Goal: Task Accomplishment & Management: Manage account settings

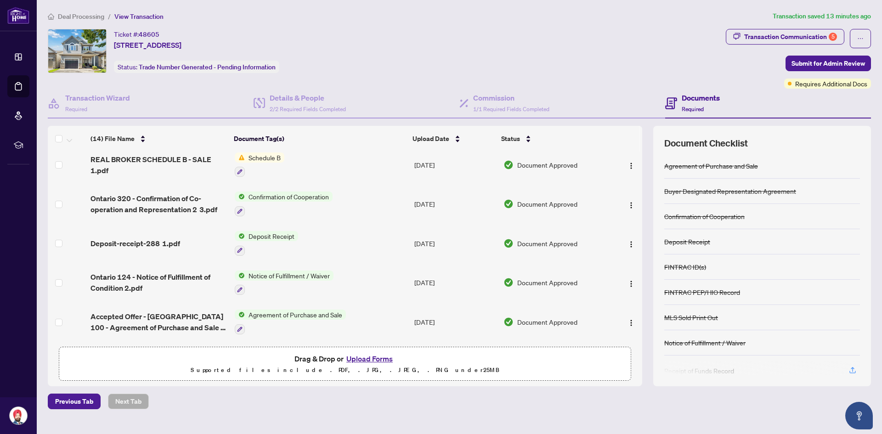
scroll to position [303, 0]
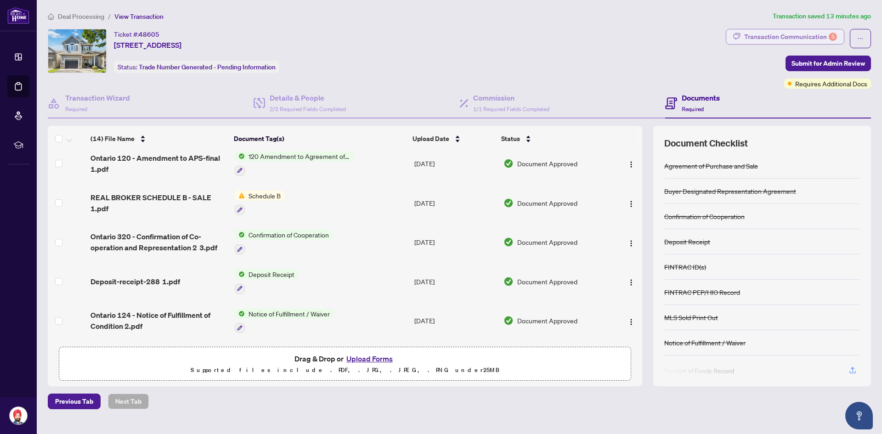
click at [281, 30] on div "Transaction Communication 5" at bounding box center [790, 36] width 93 height 15
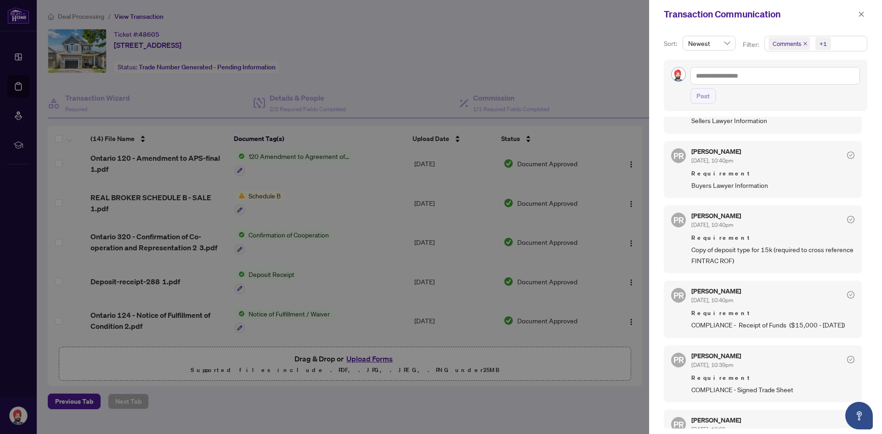
scroll to position [92, 0]
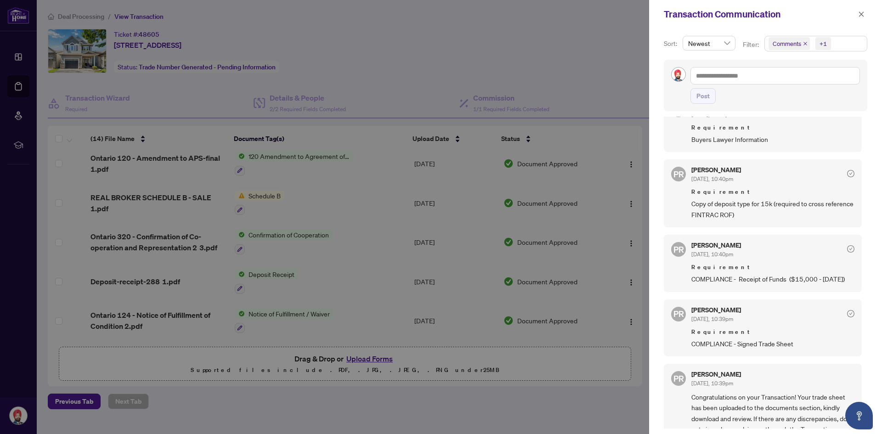
click at [281, 79] on div at bounding box center [441, 217] width 882 height 434
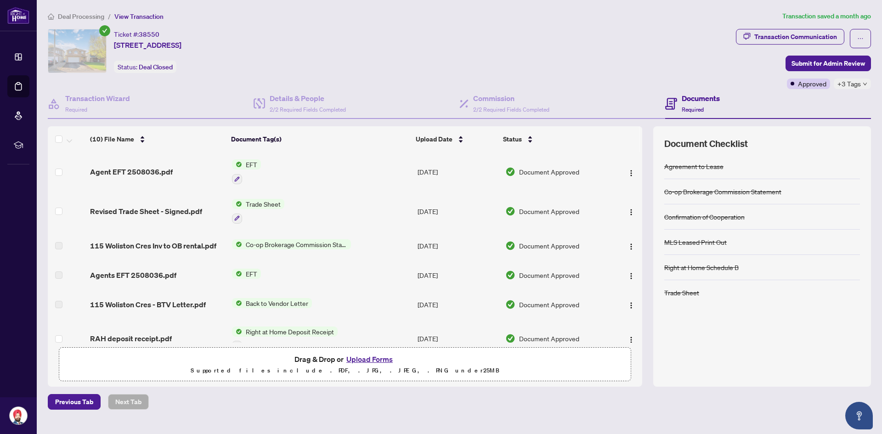
click at [702, 96] on h4 "Documents" at bounding box center [701, 98] width 38 height 11
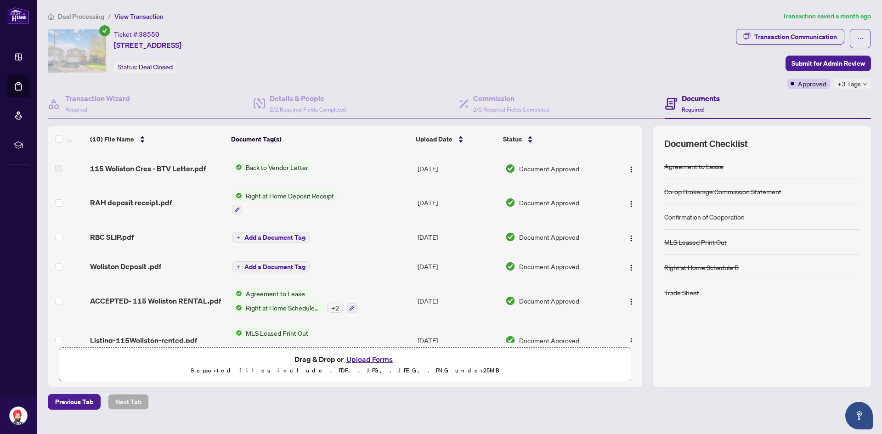
scroll to position [155, 0]
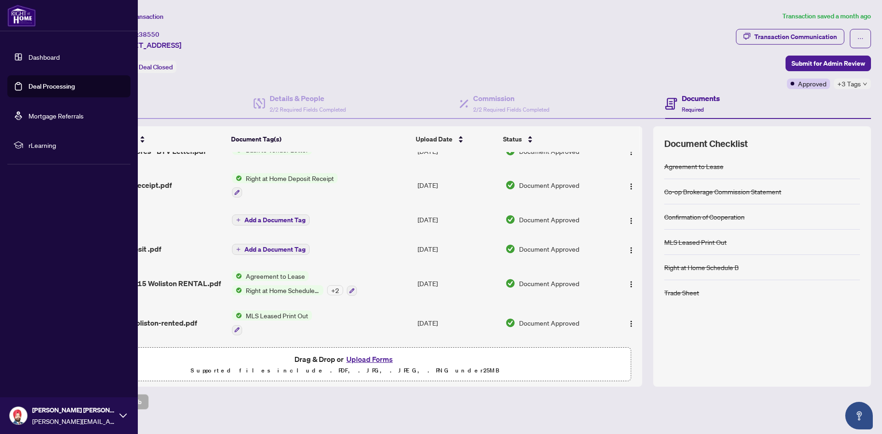
click at [28, 58] on link "Dashboard" at bounding box center [43, 57] width 31 height 8
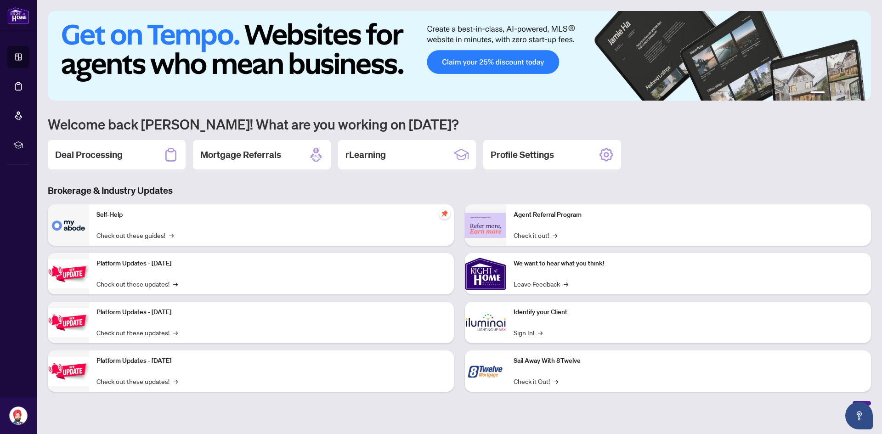
click at [89, 148] on div "Deal Processing" at bounding box center [117, 154] width 138 height 29
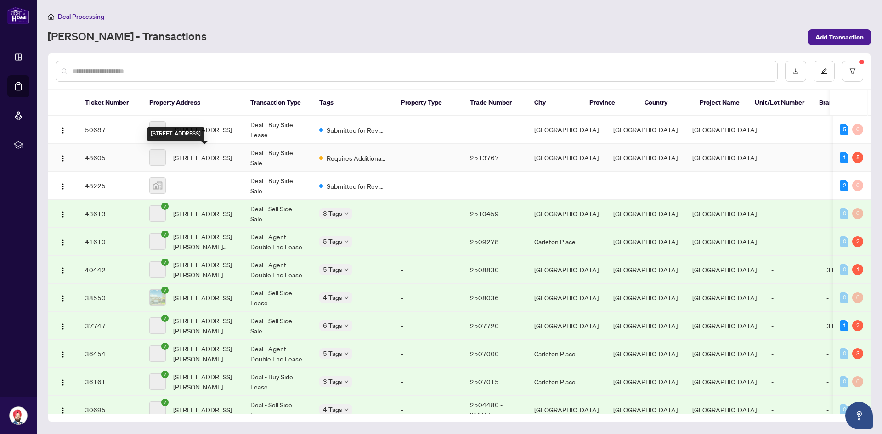
click at [211, 152] on span "[STREET_ADDRESS]" at bounding box center [202, 157] width 59 height 10
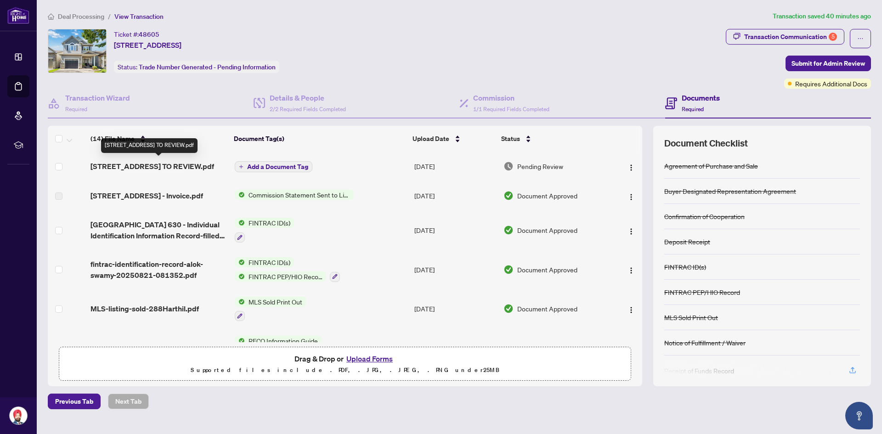
click at [169, 158] on td "[STREET_ADDRESS] TO REVIEW.pdf" at bounding box center [159, 166] width 144 height 29
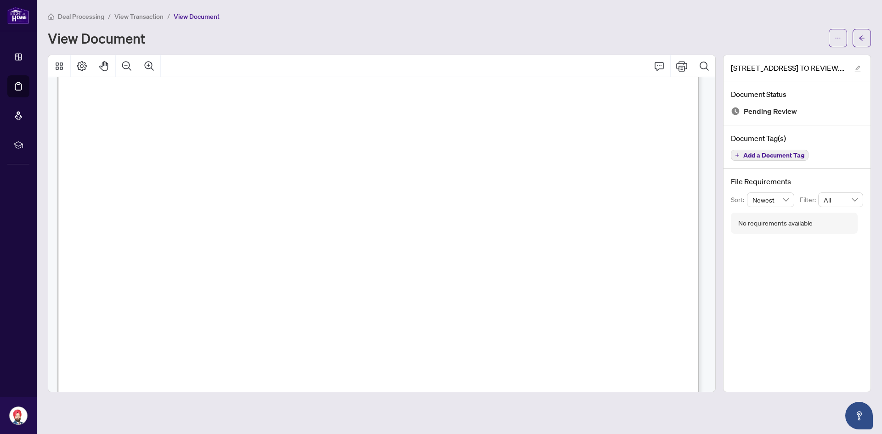
scroll to position [167, 0]
click at [835, 37] on icon "ellipsis" at bounding box center [837, 38] width 6 height 6
click at [789, 50] on ul "Download Manage Document Tags Rename Archive" at bounding box center [804, 80] width 85 height 62
click at [785, 59] on span "Download" at bounding box center [805, 58] width 70 height 10
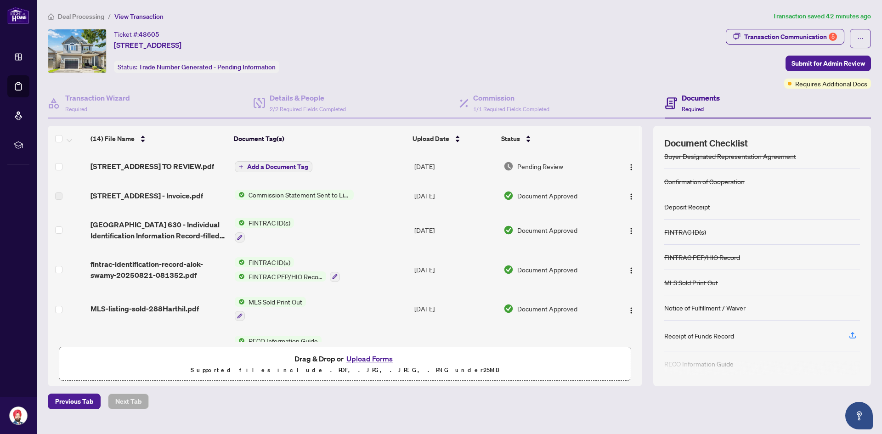
scroll to position [70, 0]
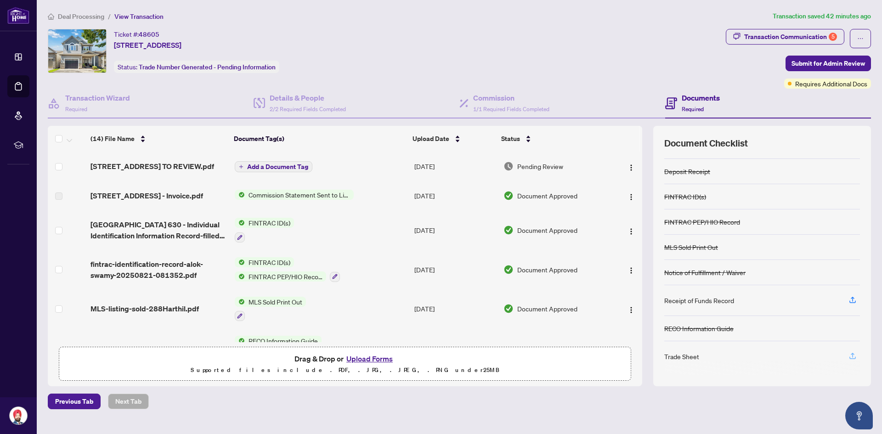
click at [851, 360] on span "button" at bounding box center [852, 356] width 8 height 15
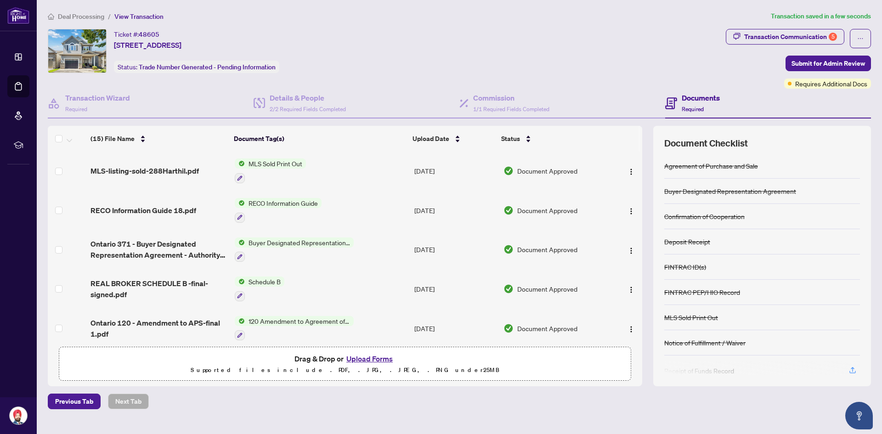
scroll to position [184, 0]
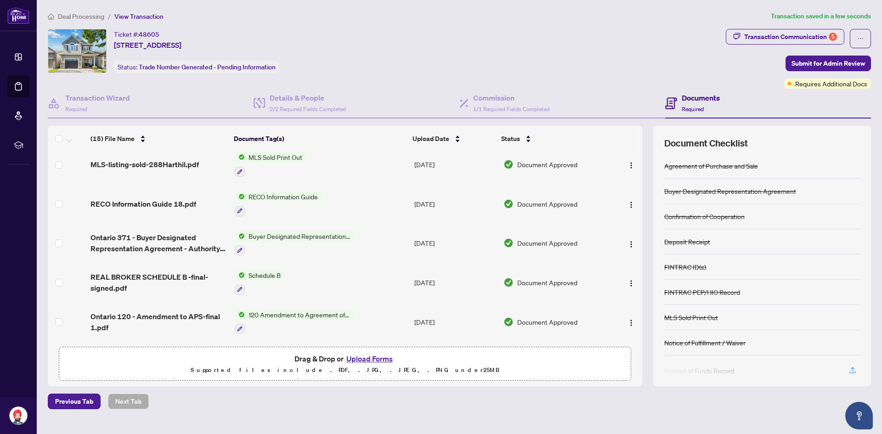
click at [376, 357] on button "Upload Forms" at bounding box center [370, 359] width 52 height 12
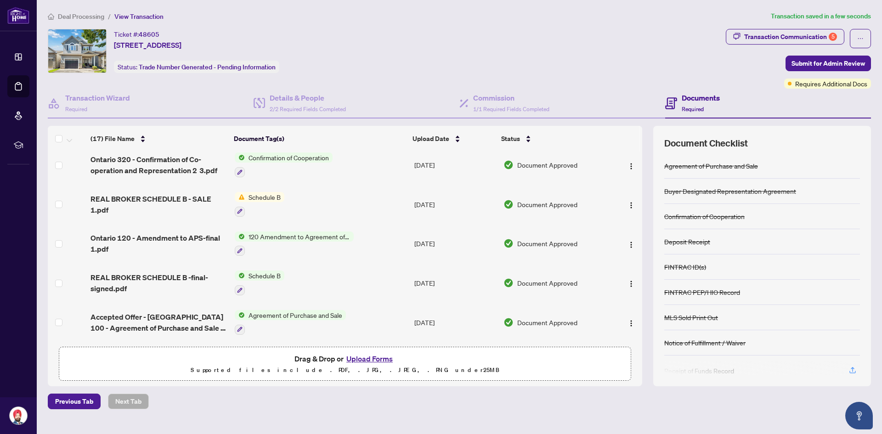
scroll to position [34, 0]
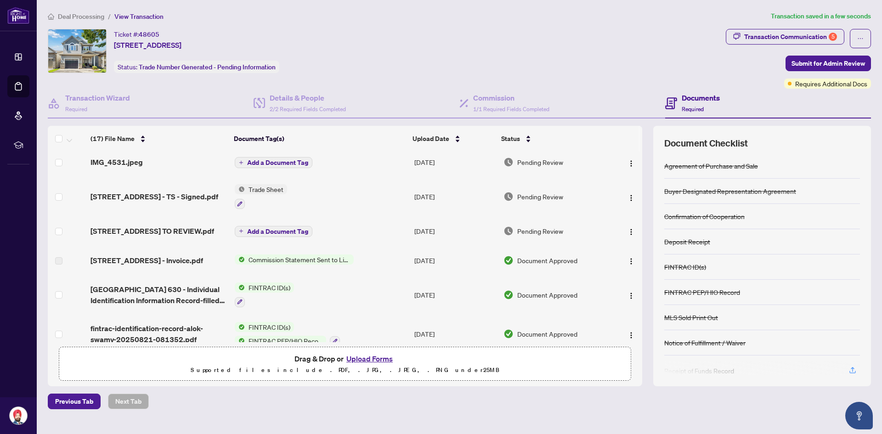
click at [370, 360] on button "Upload Forms" at bounding box center [370, 359] width 52 height 12
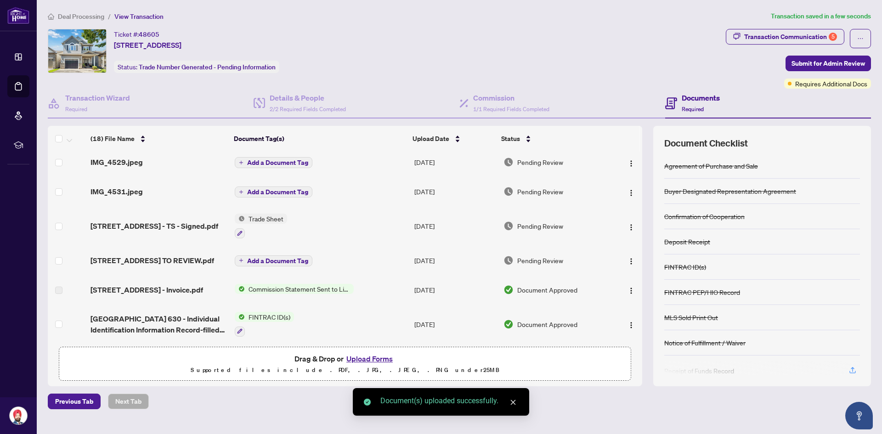
click at [296, 159] on span "Add a Document Tag" at bounding box center [277, 162] width 61 height 6
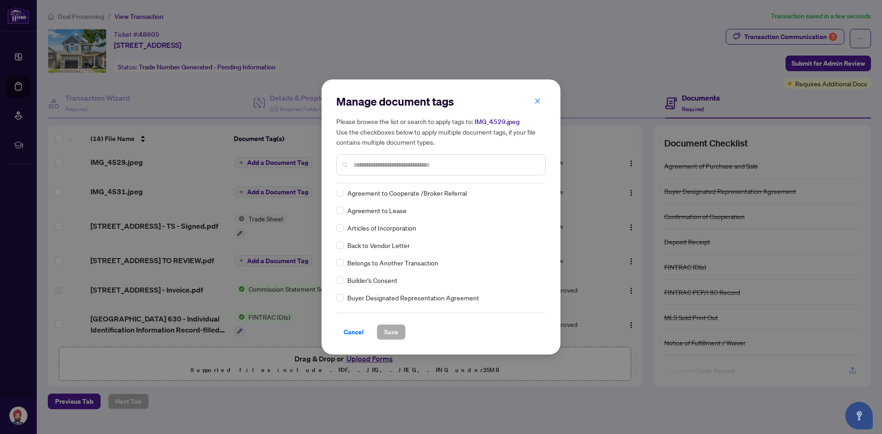
scroll to position [276, 0]
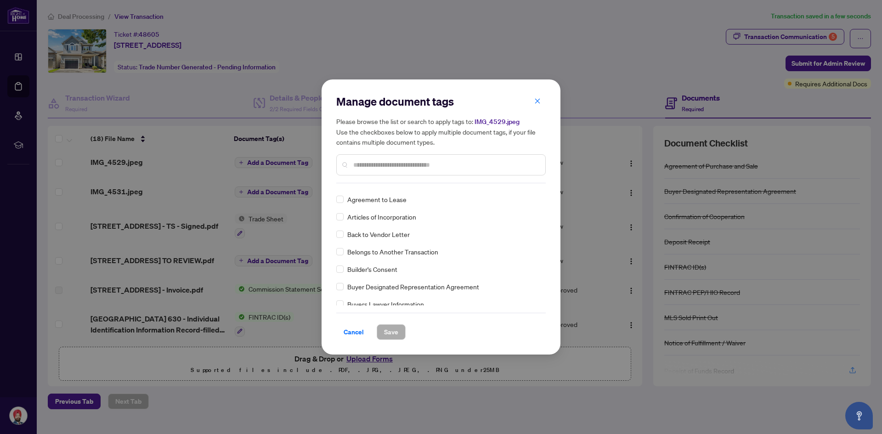
click at [384, 165] on input "text" at bounding box center [445, 165] width 185 height 10
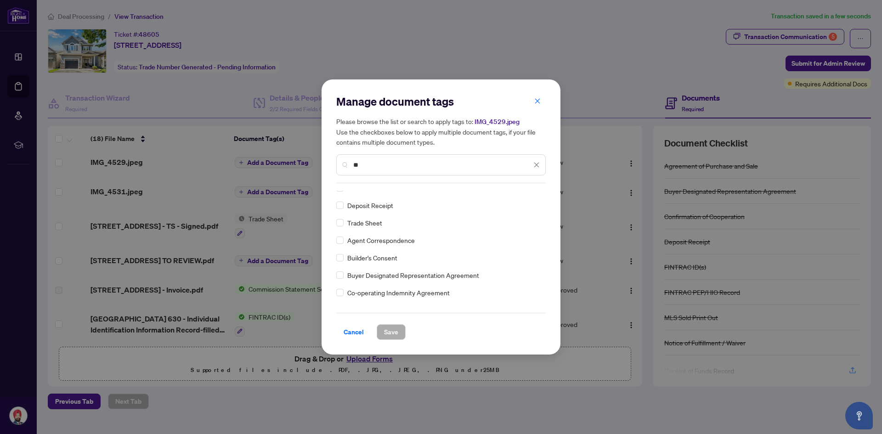
scroll to position [0, 0]
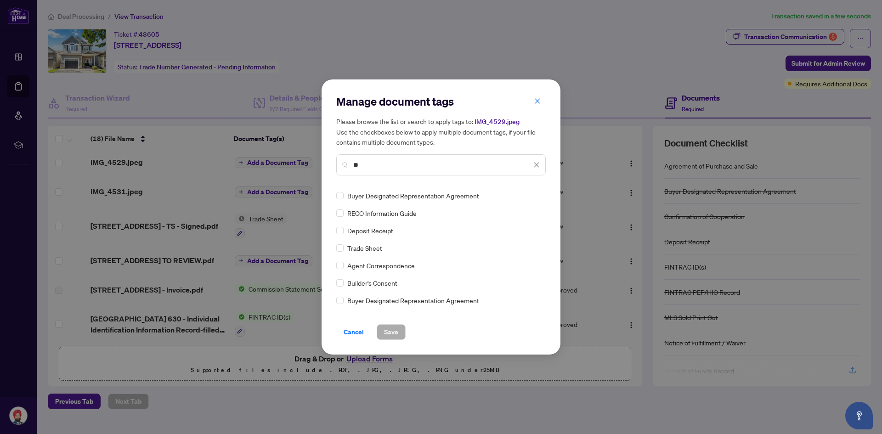
type input "**"
click at [398, 332] on span "Save" at bounding box center [391, 332] width 14 height 15
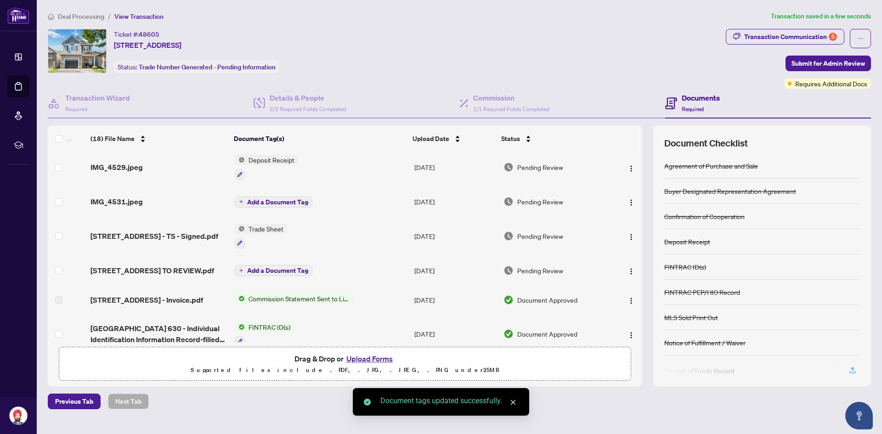
click at [291, 202] on span "Add a Document Tag" at bounding box center [277, 202] width 61 height 6
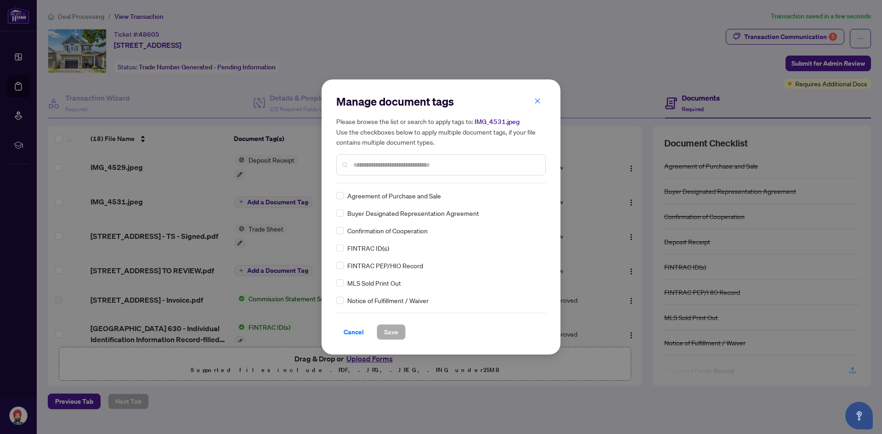
click at [385, 183] on div "Manage document tags Please browse the list or search to apply tags to: IMG_453…" at bounding box center [440, 217] width 209 height 246
click at [383, 164] on input "text" at bounding box center [445, 165] width 185 height 10
type input "******"
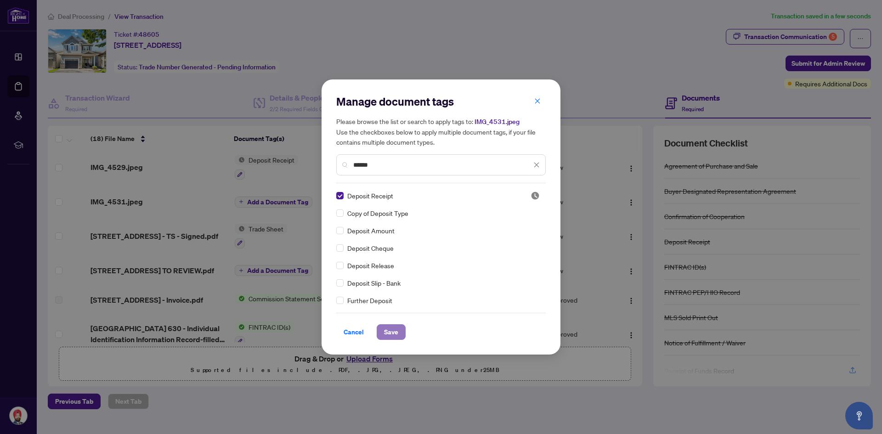
click at [395, 331] on span "Save" at bounding box center [391, 332] width 14 height 15
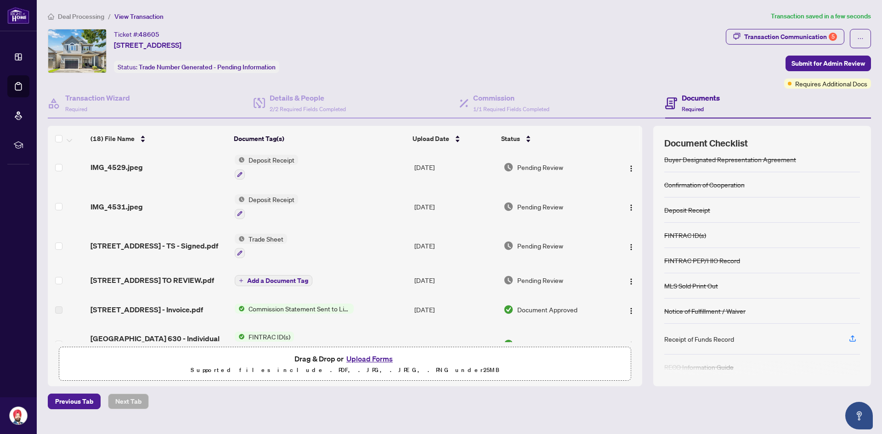
scroll to position [65, 0]
